Goal: Book appointment/travel/reservation

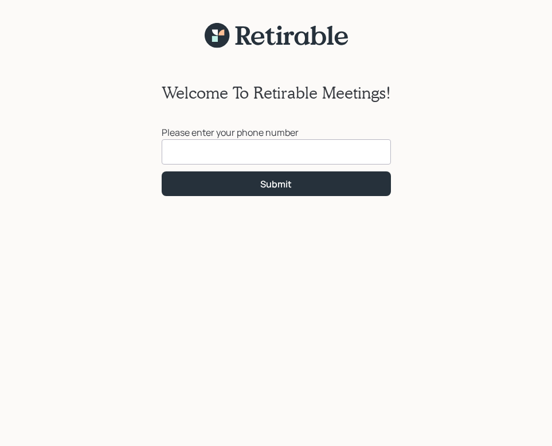
click at [205, 150] on input at bounding box center [276, 151] width 229 height 25
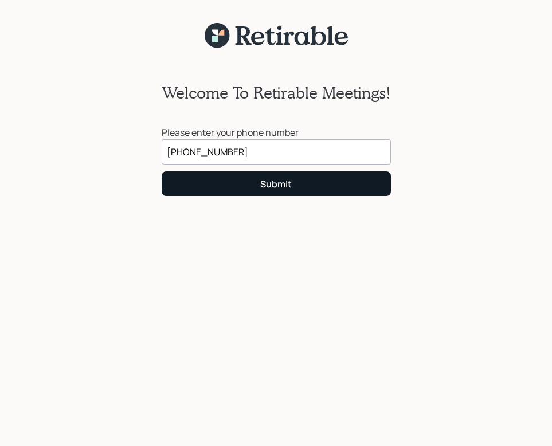
type input "[PHONE_NUMBER]"
click at [265, 184] on div "Submit" at bounding box center [276, 184] width 32 height 13
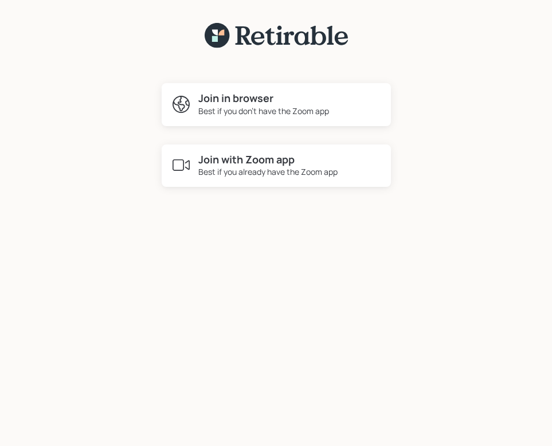
click at [248, 162] on h4 "Join with Zoom app" at bounding box center [267, 160] width 139 height 13
